Goal: Task Accomplishment & Management: Complete application form

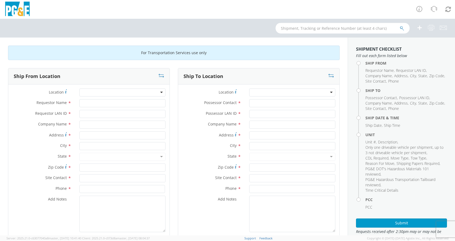
click at [294, 28] on input "text" at bounding box center [342, 28] width 134 height 11
type input "B36077"
click at [399, 25] on button "submit" at bounding box center [401, 28] width 5 height 6
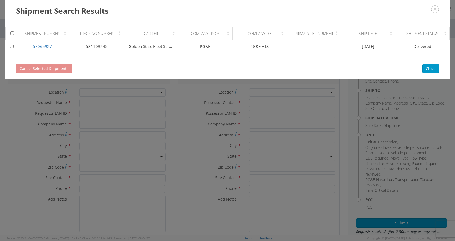
click at [105, 71] on div "Cancel Selected Shipments Close" at bounding box center [227, 69] width 444 height 20
click at [434, 71] on button "Close" at bounding box center [430, 68] width 17 height 9
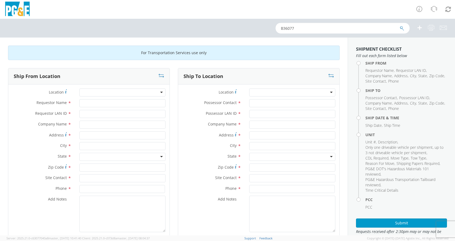
click at [399, 28] on form "B36077" at bounding box center [342, 28] width 134 height 11
click at [401, 28] on icon "submit" at bounding box center [401, 28] width 5 height 5
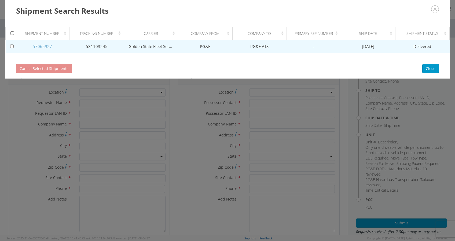
click at [41, 45] on link "57065927" at bounding box center [42, 46] width 19 height 5
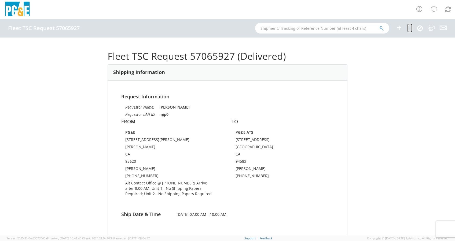
click at [407, 28] on icon at bounding box center [409, 27] width 5 height 7
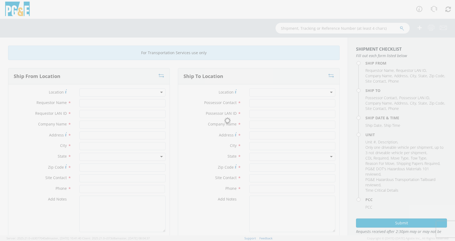
type input "[PERSON_NAME]"
type input "mjp0"
type input "PG&E"
type input "[STREET_ADDRESS][PERSON_NAME]"
type input "[PERSON_NAME]"
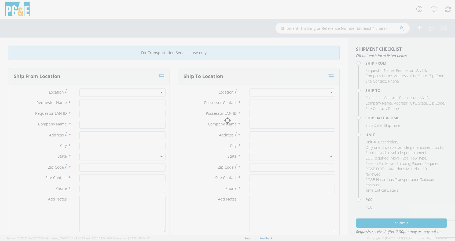
type input "95620"
type input "[PERSON_NAME]"
type input "[PHONE_NUMBER]"
type input "[PERSON_NAME]"
type input "OOL1"
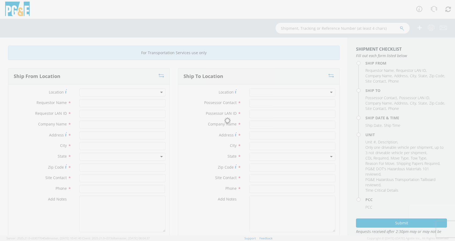
type input "PG&E ATS"
type input "[STREET_ADDRESS]"
type input "[GEOGRAPHIC_DATA]"
type input "94583"
type input "[PERSON_NAME]"
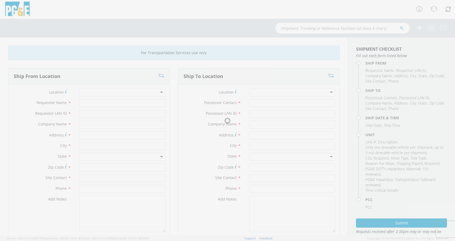
type input "[PHONE_NUMBER]"
type input "[DATE]"
type input "TRUCK; TROUBLE W/AERIAL 4X4"
type input "19500"
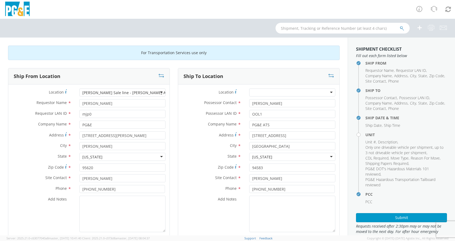
select select "11307"
select select "B36077"
select select "B36594"
click at [161, 75] on icon at bounding box center [161, 75] width 6 height 5
type input "[PERSON_NAME]"
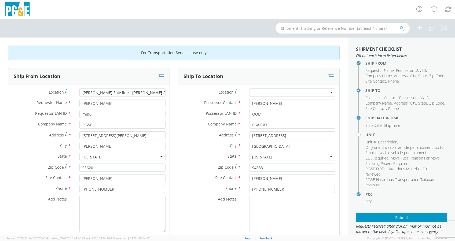
type input "OOL1"
type input "PG&E ATS"
type input "[STREET_ADDRESS]"
type input "[GEOGRAPHIC_DATA]"
type input "94583"
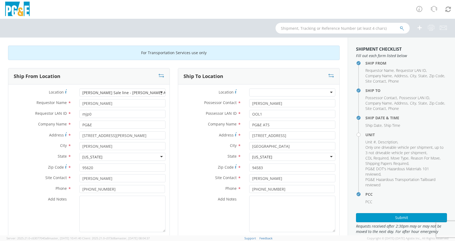
type input "[PERSON_NAME]"
type input "[PHONE_NUMBER]"
type input "[PERSON_NAME]"
type input "mjp0"
type input "PG&E"
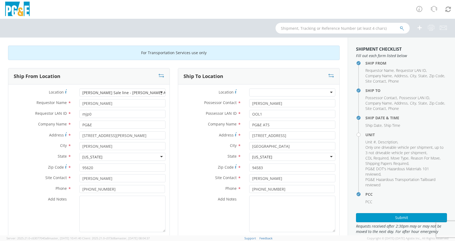
type input "[STREET_ADDRESS][PERSON_NAME]"
type input "[PERSON_NAME]"
type input "95620"
type input "[PERSON_NAME]"
type input "[PHONE_NUMBER]"
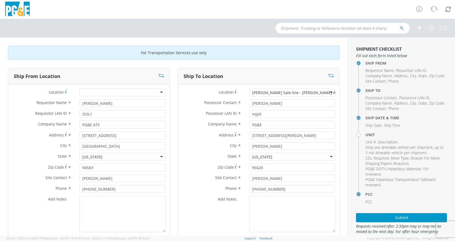
click at [252, 91] on div "[PERSON_NAME] Sale line - [PERSON_NAME] Auctioneers - DXL - DXSL" at bounding box center [314, 92] width 125 height 5
type input "[PERSON_NAME]"
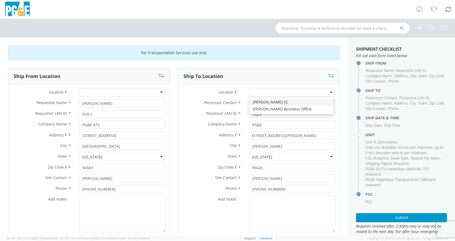
type input "[STREET_ADDRESS]"
type input "[PERSON_NAME]"
type input "95616"
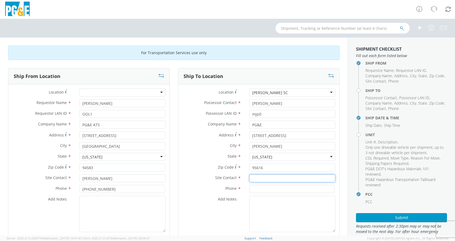
click at [262, 180] on input "text" at bounding box center [292, 178] width 86 height 8
paste input "[PERSON_NAME]"
type input "[PERSON_NAME]"
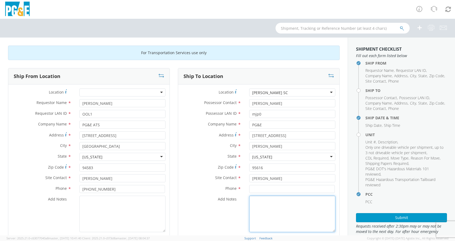
drag, startPoint x: 259, startPoint y: 208, endPoint x: 263, endPoint y: 206, distance: 3.7
click at [262, 208] on textarea "Add Notes *" at bounding box center [292, 214] width 86 height 36
drag, startPoint x: 264, startPoint y: 204, endPoint x: 276, endPoint y: 206, distance: 11.9
click at [276, 206] on textarea "Alt Contact Garage @" at bounding box center [292, 214] width 86 height 36
paste textarea "[PHONE_NUMBER]"
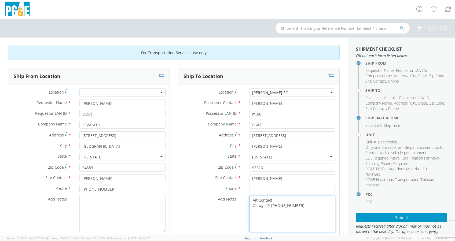
paste textarea "[PHONE_NUMBER]"
type textarea "Alt Contact Garage @ [PHONE_NUMBER] [PHONE_NUMBER]"
click at [258, 189] on input at bounding box center [291, 189] width 85 height 8
paste input "[PHONE_NUMBER]"
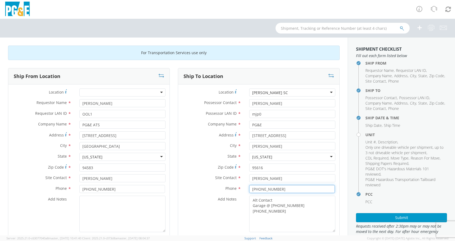
type input "[PHONE_NUMBER]"
drag, startPoint x: 278, startPoint y: 212, endPoint x: 213, endPoint y: 214, distance: 64.9
click at [213, 214] on div "Add Notes * Alt Contact Garage @ [PHONE_NUMBER] [PHONE_NUMBER]" at bounding box center [258, 214] width 161 height 36
paste textarea "[PERSON_NAME] @ [PHONE_NUMBER]"
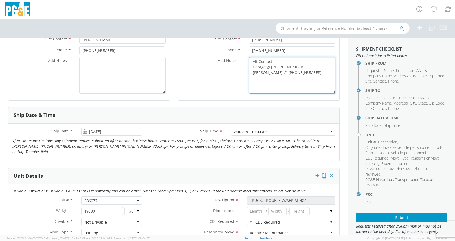
scroll to position [143, 0]
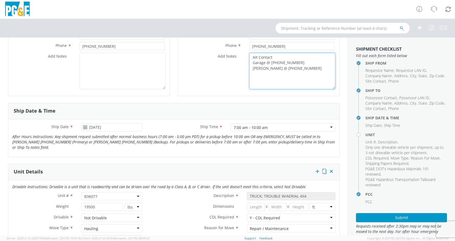
type textarea "Alt Contact Garage @ [PHONE_NUMBER] [PERSON_NAME] @ [PHONE_NUMBER]"
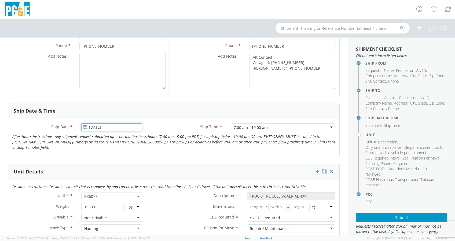
click at [112, 129] on input "[DATE]" at bounding box center [111, 127] width 61 height 8
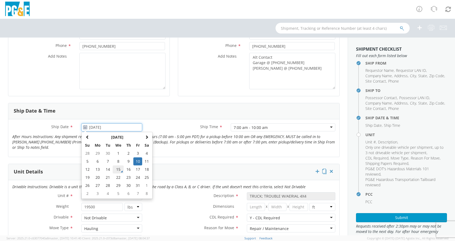
click at [118, 168] on td "15" at bounding box center [118, 169] width 11 height 8
type input "[DATE]"
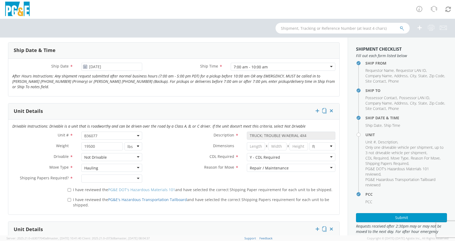
scroll to position [214, 0]
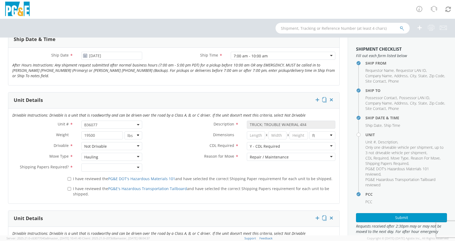
click at [138, 156] on div "Hauling" at bounding box center [111, 157] width 61 height 8
click at [68, 178] on input "I have reviewed the PG&E DOT's Hazardous Materials 101 and have selected the co…" at bounding box center [69, 178] width 3 height 3
checkbox input "true"
click at [68, 185] on label "I have reviewed the PG&E's Hazardous Transportation Tailboard and have selected…" at bounding box center [201, 191] width 267 height 12
click at [68, 187] on input "I have reviewed the PG&E's Hazardous Transportation Tailboard and have selected…" at bounding box center [69, 188] width 3 height 3
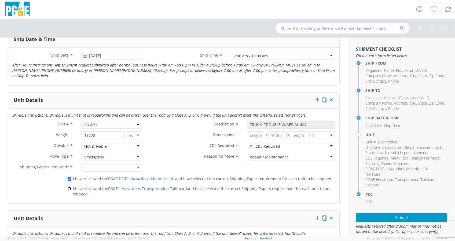
checkbox input "true"
click at [99, 166] on div at bounding box center [111, 167] width 61 height 8
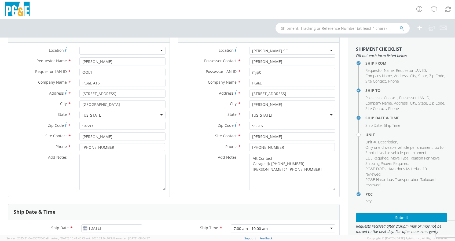
scroll to position [36, 0]
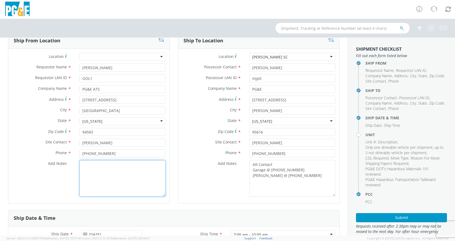
drag, startPoint x: 97, startPoint y: 170, endPoint x: 124, endPoint y: 170, distance: 26.8
click at [97, 170] on textarea "Add Notes *" at bounding box center [122, 178] width 86 height 36
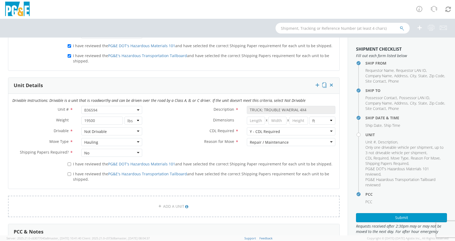
scroll to position [322, 0]
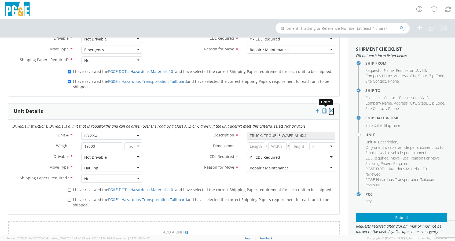
click at [328, 110] on icon at bounding box center [330, 110] width 5 height 5
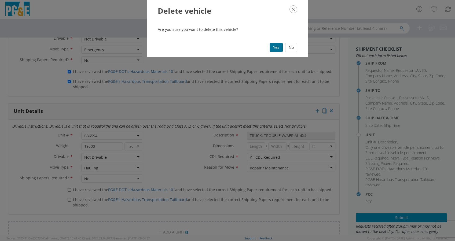
click at [276, 47] on button "Yes" at bounding box center [275, 47] width 13 height 9
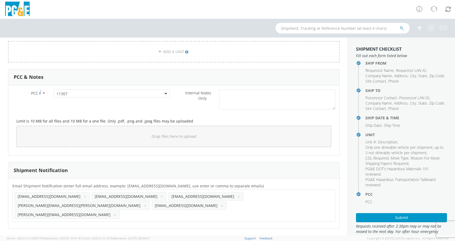
scroll to position [418, 0]
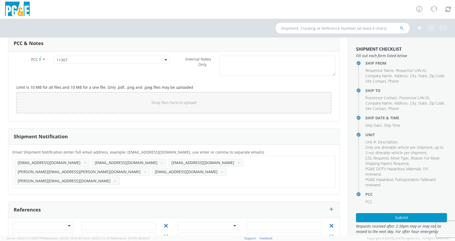
click at [147, 169] on button "×" at bounding box center [144, 172] width 3 height 6
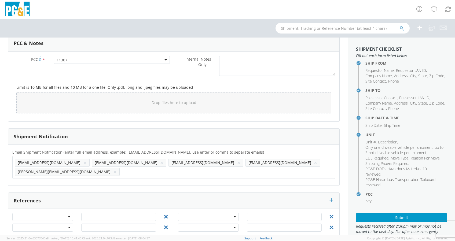
click at [117, 169] on button "×" at bounding box center [114, 172] width 3 height 6
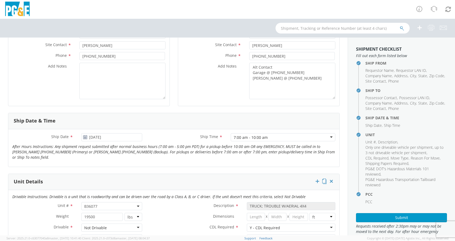
scroll to position [132, 0]
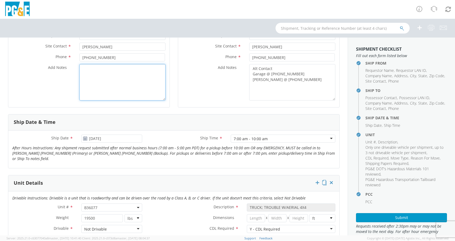
drag, startPoint x: 101, startPoint y: 88, endPoint x: 105, endPoint y: 88, distance: 3.2
click at [103, 88] on textarea "Add Notes *" at bounding box center [122, 82] width 86 height 36
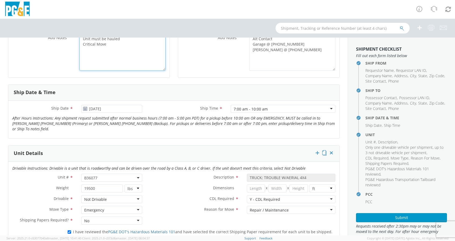
scroll to position [203, 0]
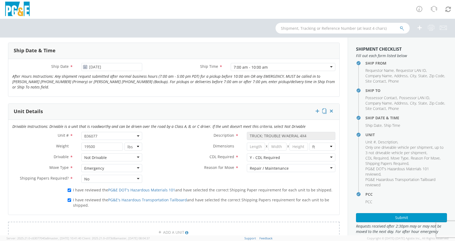
type textarea "Unit must be hauled Critical Move"
click at [134, 167] on div "Emergency" at bounding box center [111, 168] width 61 height 8
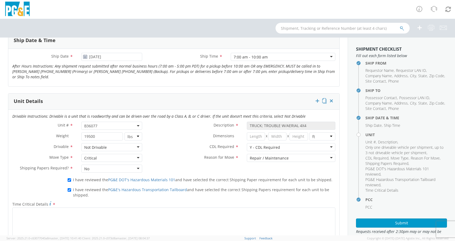
scroll to position [214, 0]
click at [159, 145] on label "CDL Required *" at bounding box center [194, 145] width 96 height 7
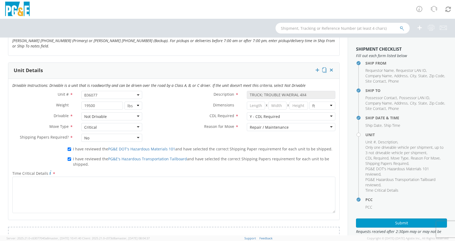
scroll to position [250, 0]
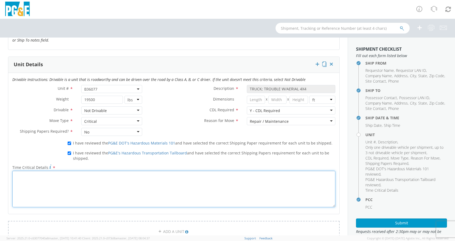
click at [55, 195] on textarea "Time Critical Details *" at bounding box center [173, 189] width 323 height 36
drag, startPoint x: 24, startPoint y: 177, endPoint x: 26, endPoint y: 174, distance: 3.0
click at [26, 175] on textarea "Unity must be picked up [DATE] and delivered to the [PERSON_NAME] Service Cente…" at bounding box center [173, 189] width 323 height 36
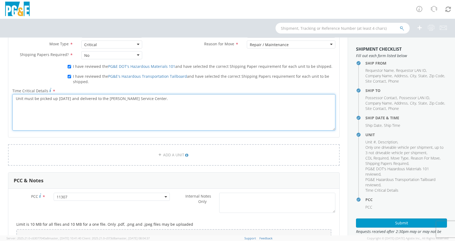
scroll to position [321, 0]
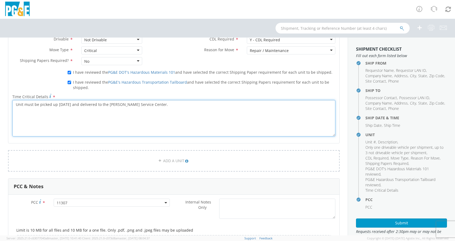
click at [67, 104] on textarea "Unit must be picked up [DATE] and delivered to the [PERSON_NAME] Service Center." at bounding box center [173, 118] width 323 height 36
drag, startPoint x: 76, startPoint y: 103, endPoint x: 93, endPoint y: 102, distance: 17.0
click at [77, 103] on textarea "Unit must be picked up [DATE] and delivered to the [PERSON_NAME] Service Center." at bounding box center [173, 118] width 323 height 36
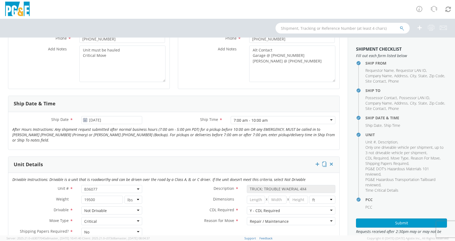
scroll to position [35, 0]
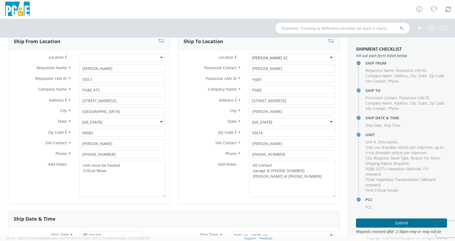
type textarea "Unit must be picked up [DATE] and hauled on trailer to the [PERSON_NAME] Servic…"
drag, startPoint x: 407, startPoint y: 226, endPoint x: 412, endPoint y: 227, distance: 4.9
click at [407, 226] on button "Submit" at bounding box center [401, 222] width 91 height 9
